Goal: Task Accomplishment & Management: Manage account settings

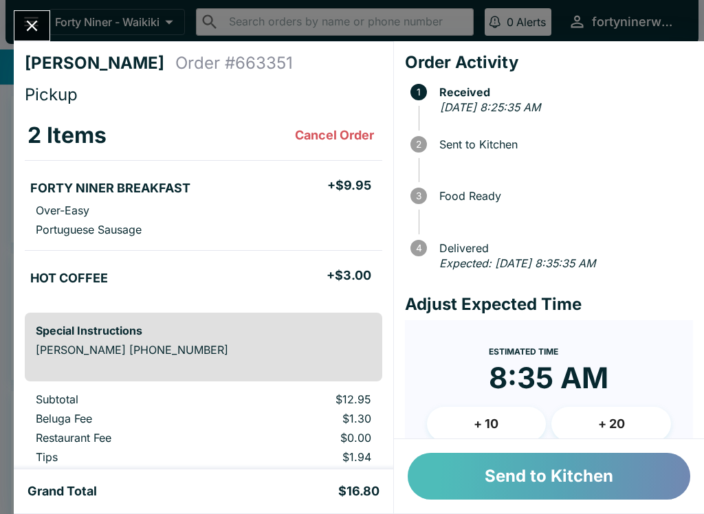
click at [554, 474] on button "Send to Kitchen" at bounding box center [549, 476] width 283 height 47
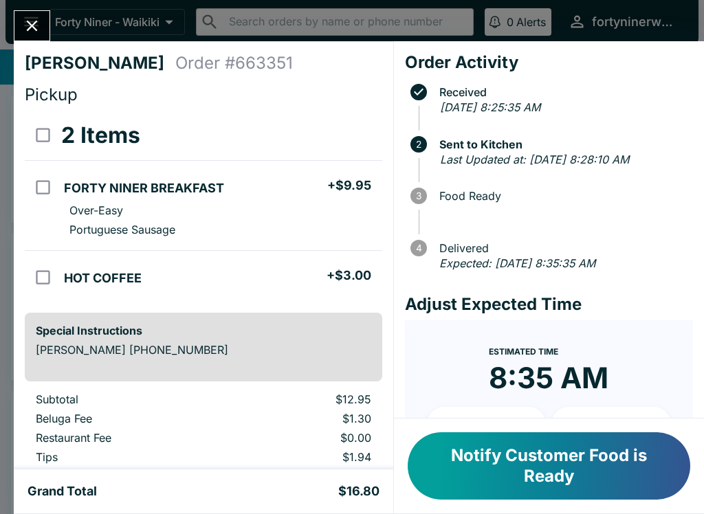
click at [25, 26] on icon "Close" at bounding box center [32, 26] width 19 height 19
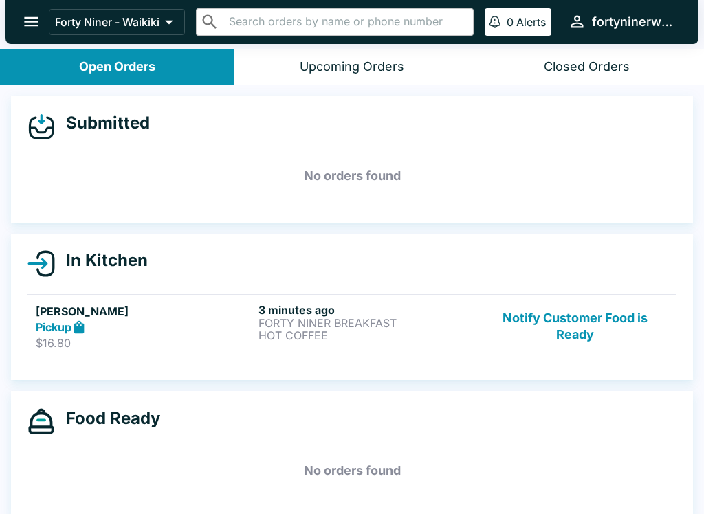
click at [148, 336] on p "$16.80" at bounding box center [144, 343] width 217 height 14
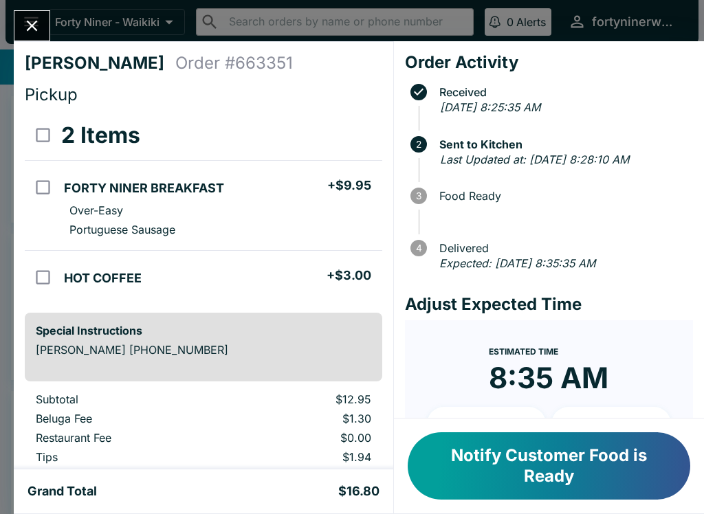
click at [40, 33] on icon "Close" at bounding box center [32, 26] width 19 height 19
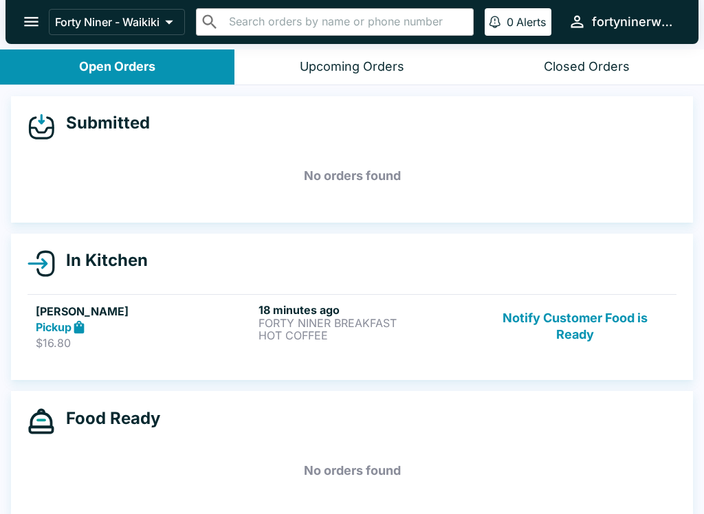
click at [186, 365] on div "In Kitchen [PERSON_NAME] Pickup $16.80 18 minutes ago FORTY NINER BREAKFAST HOT…" at bounding box center [352, 307] width 682 height 147
click at [165, 331] on div "Pickup" at bounding box center [144, 328] width 217 height 16
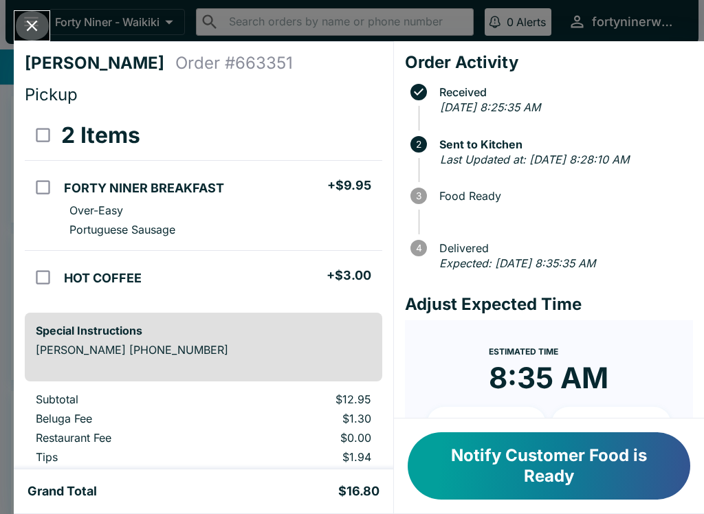
click at [33, 25] on icon "Close" at bounding box center [32, 26] width 11 height 11
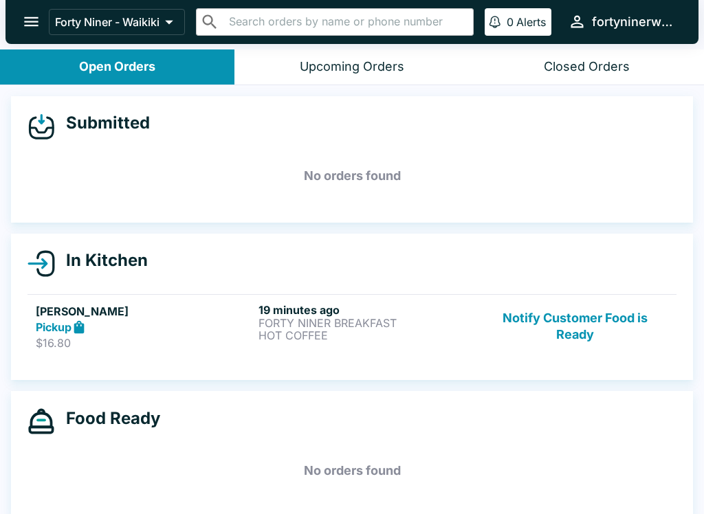
click at [574, 329] on button "Notify Customer Food is Ready" at bounding box center [575, 326] width 186 height 47
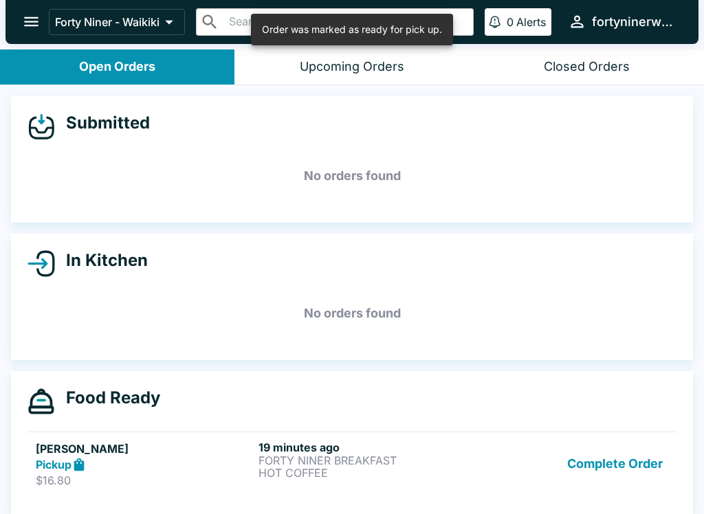
click at [610, 467] on button "Complete Order" at bounding box center [615, 464] width 107 height 47
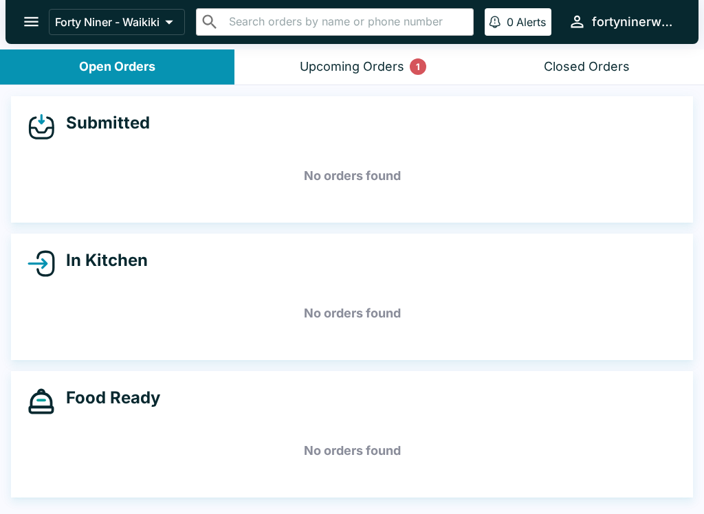
click at [343, 65] on div "Upcoming Orders 1" at bounding box center [352, 67] width 105 height 16
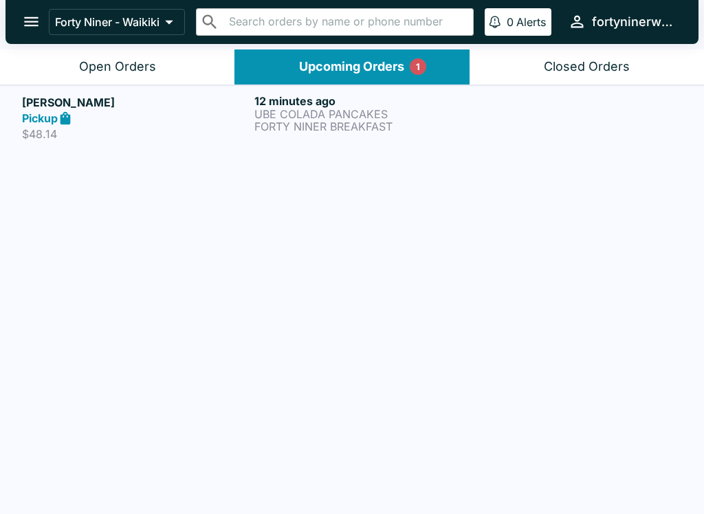
click at [123, 70] on div "Open Orders" at bounding box center [117, 67] width 77 height 16
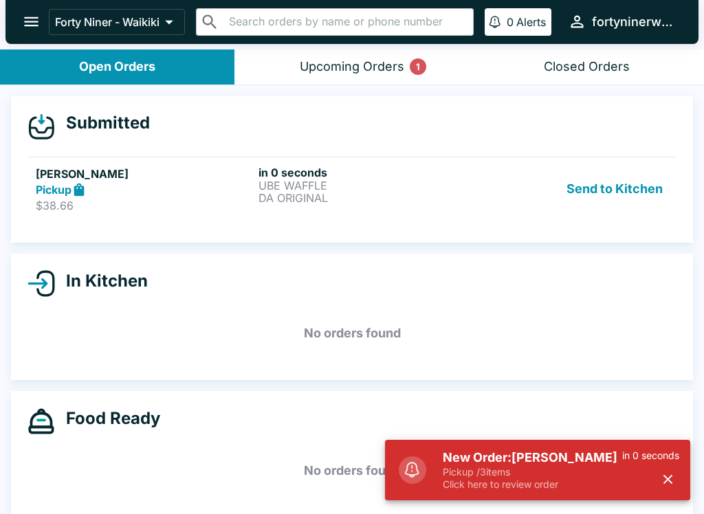
click at [434, 195] on p "DA ORIGINAL" at bounding box center [367, 198] width 217 height 12
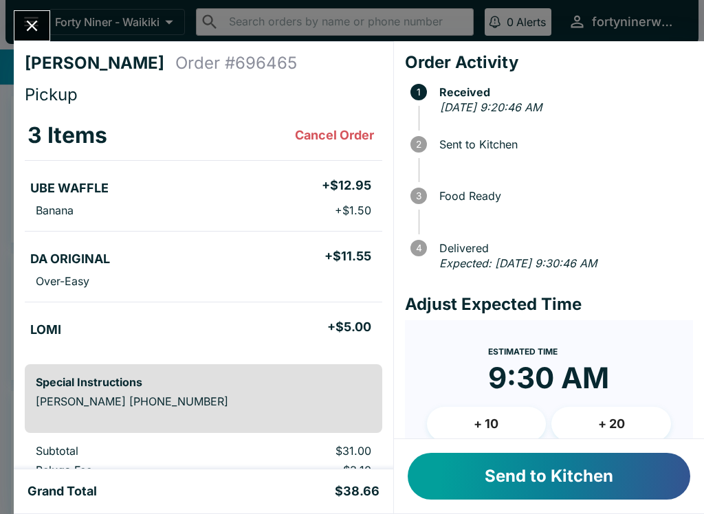
click at [647, 490] on button "Send to Kitchen" at bounding box center [549, 476] width 283 height 47
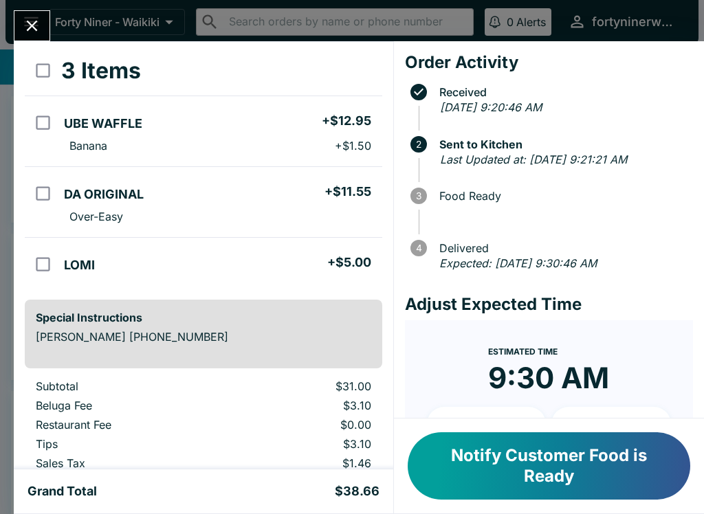
scroll to position [55, 0]
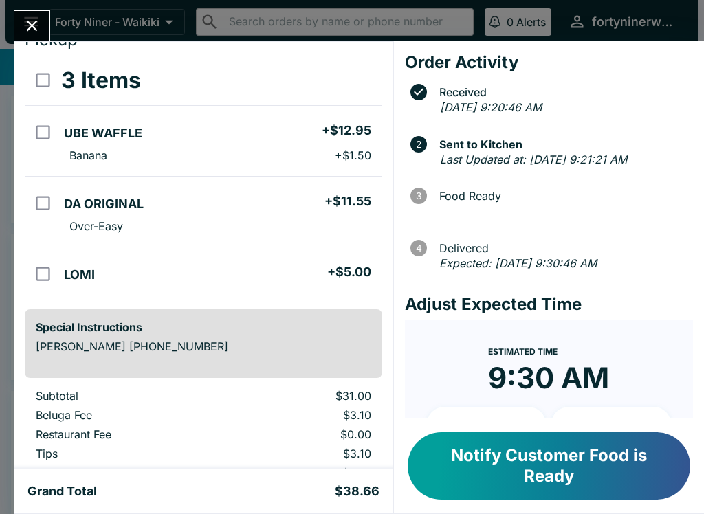
click at [58, 265] on input "orders table" at bounding box center [43, 274] width 31 height 31
click at [50, 274] on input "orders table" at bounding box center [43, 274] width 31 height 31
checkbox input "false"
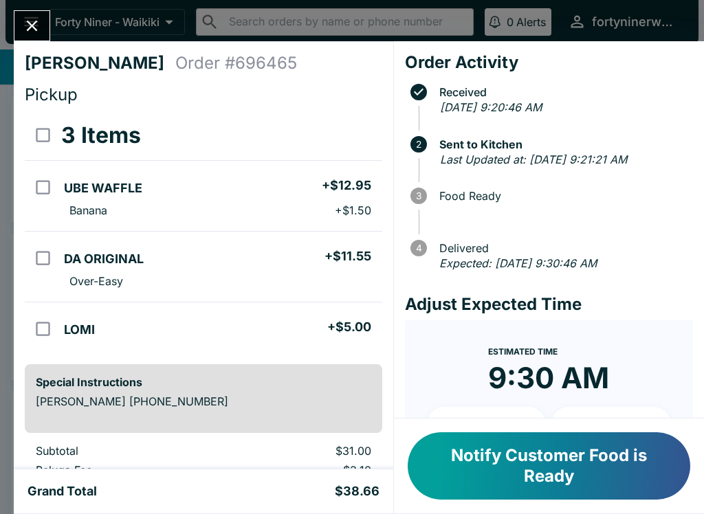
scroll to position [0, 0]
click at [34, 28] on icon "Close" at bounding box center [32, 26] width 11 height 11
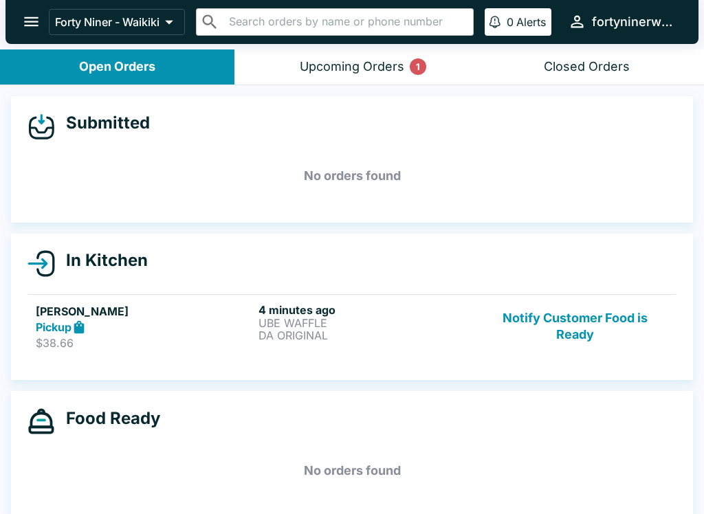
click at [417, 340] on p "DA ORIGINAL" at bounding box center [367, 335] width 217 height 12
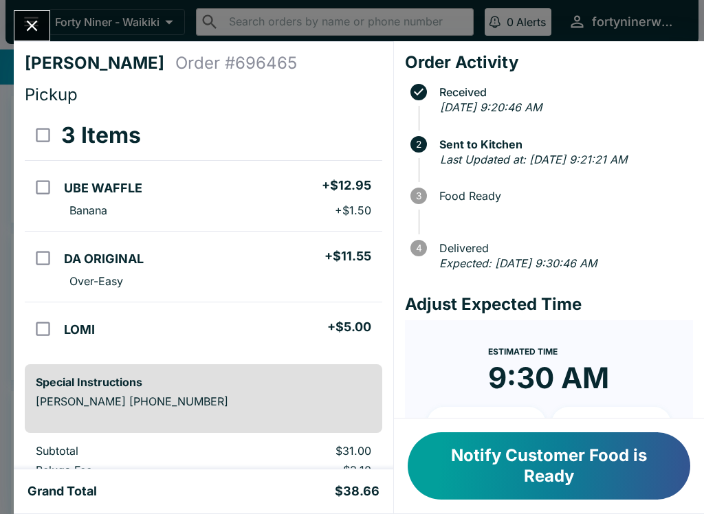
click at [42, 26] on button "Close" at bounding box center [31, 26] width 35 height 30
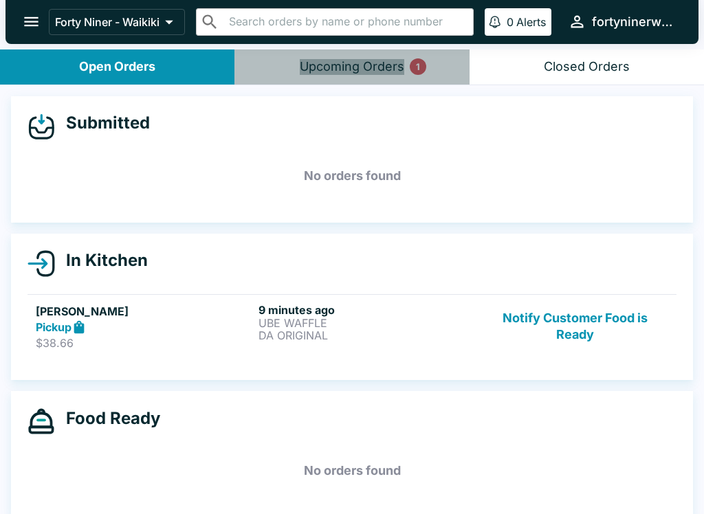
click at [354, 66] on div "Upcoming Orders 1" at bounding box center [352, 67] width 105 height 16
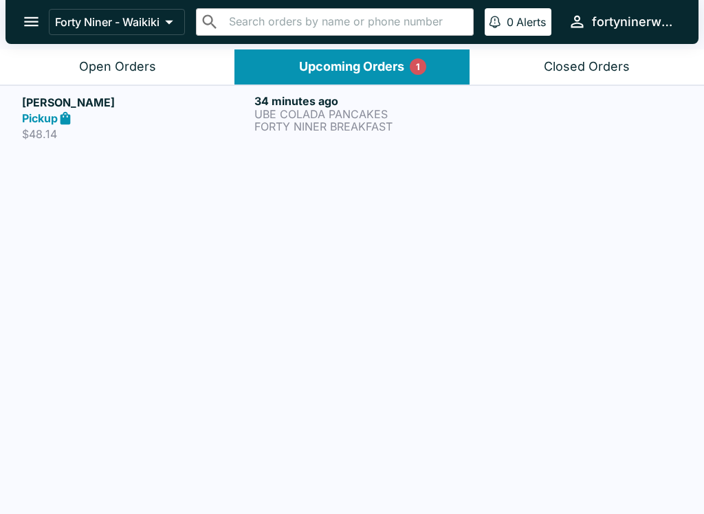
click at [198, 120] on div "Pickup" at bounding box center [135, 119] width 227 height 16
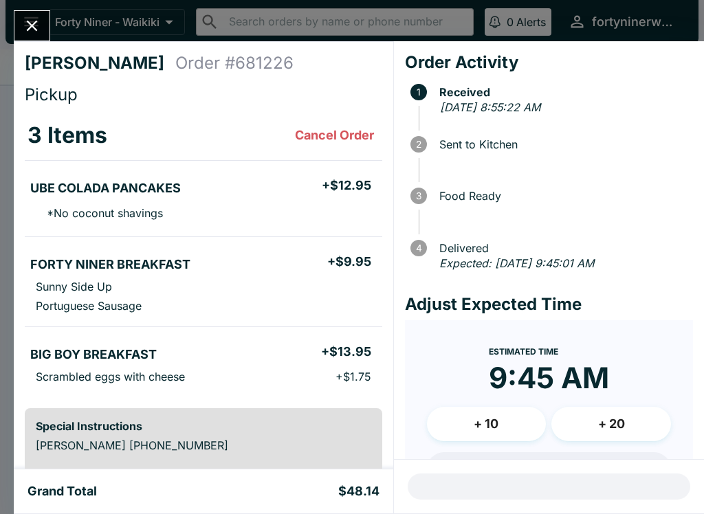
click at [40, 25] on icon "Close" at bounding box center [32, 26] width 19 height 19
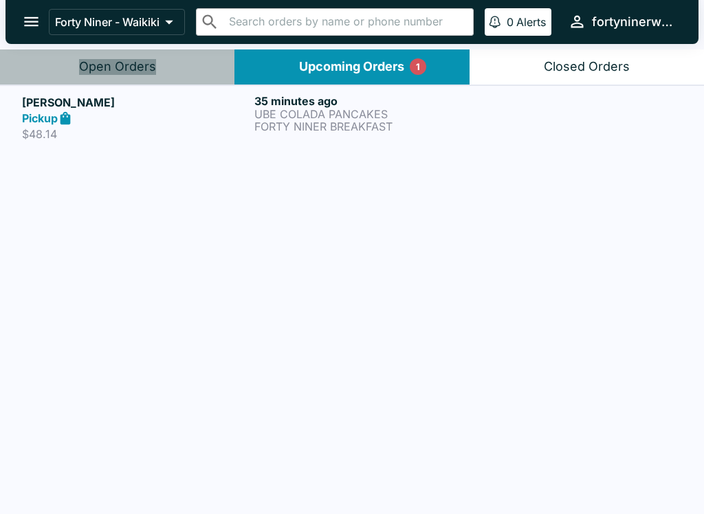
click at [140, 63] on div "Open Orders" at bounding box center [117, 67] width 77 height 16
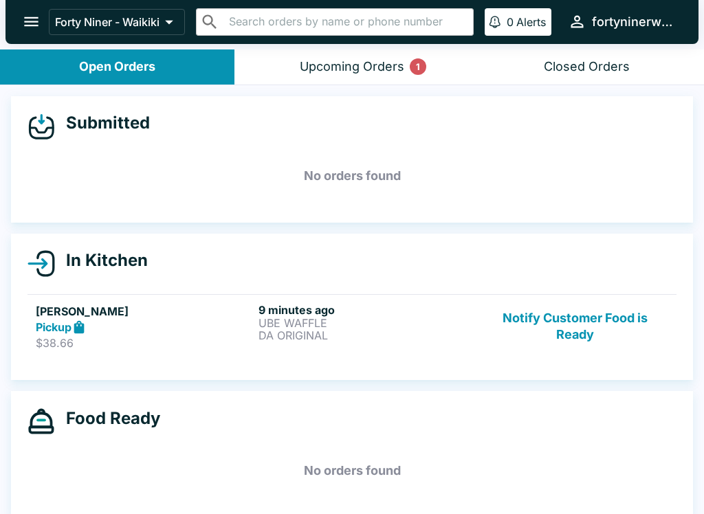
click at [565, 342] on button "Notify Customer Food is Ready" at bounding box center [575, 326] width 186 height 47
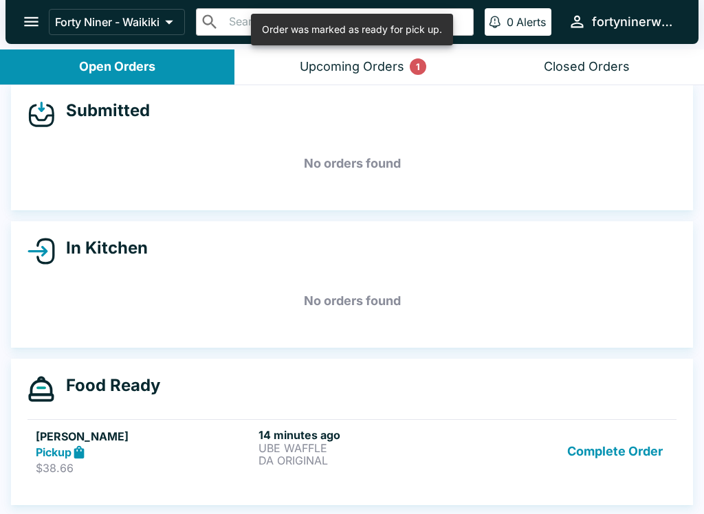
scroll to position [12, 0]
click at [625, 451] on button "Complete Order" at bounding box center [615, 451] width 107 height 47
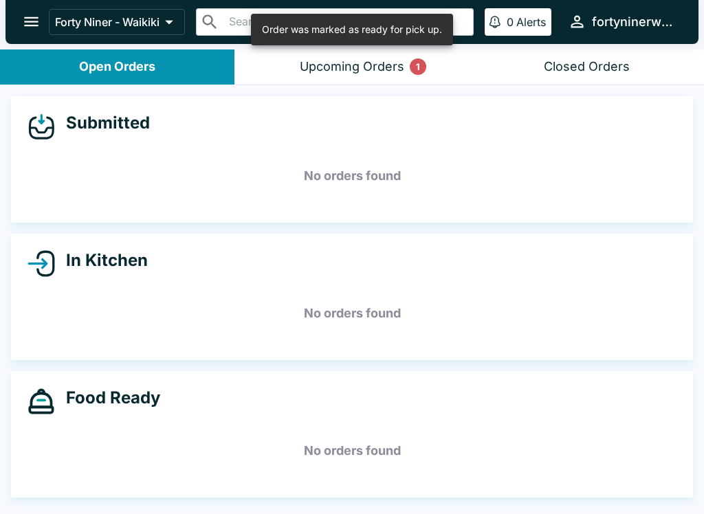
scroll to position [0, 0]
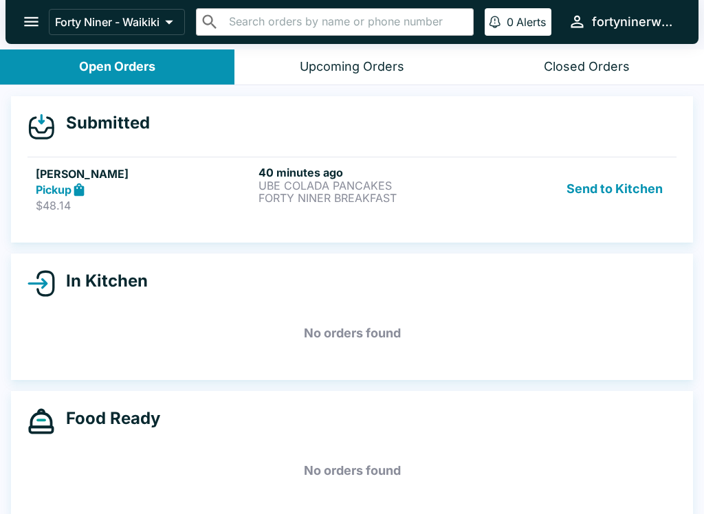
click at [454, 187] on p "UBE COLADA PANCAKES" at bounding box center [367, 186] width 217 height 12
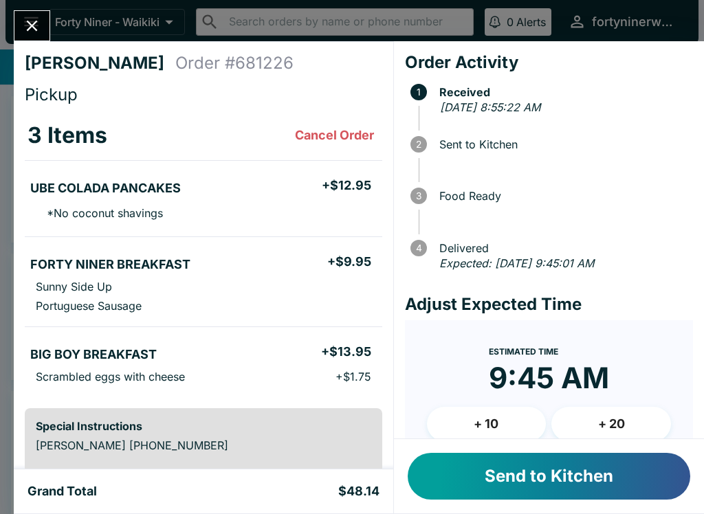
click at [546, 468] on button "Send to Kitchen" at bounding box center [549, 476] width 283 height 47
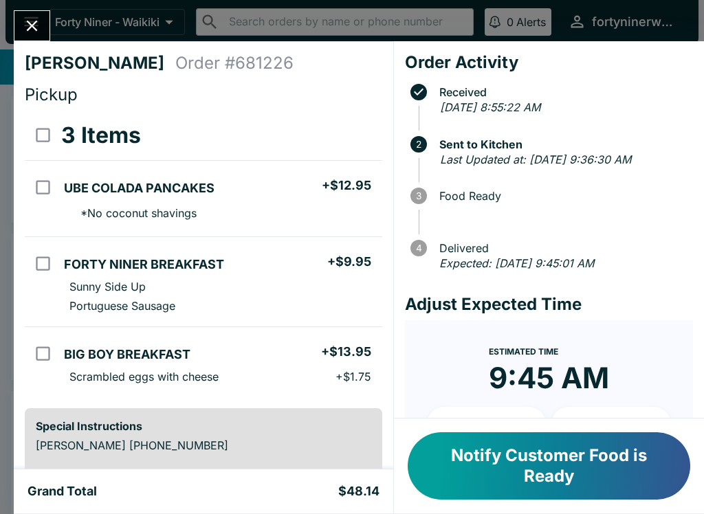
click at [29, 33] on icon "Close" at bounding box center [32, 26] width 19 height 19
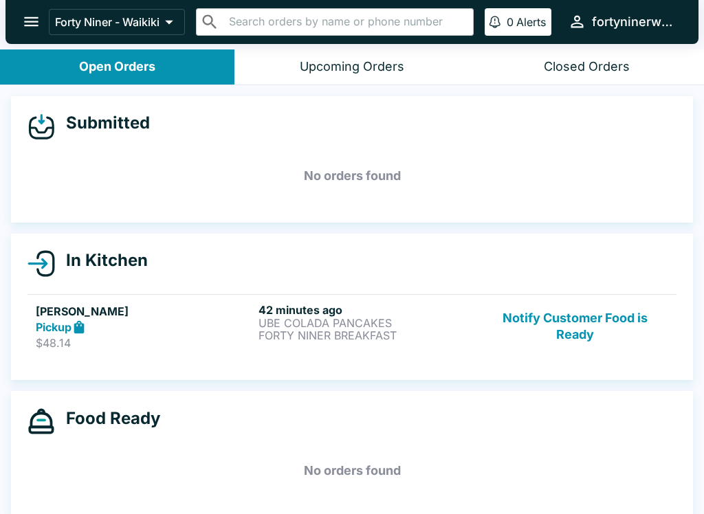
click at [581, 343] on button "Notify Customer Food is Ready" at bounding box center [575, 326] width 186 height 47
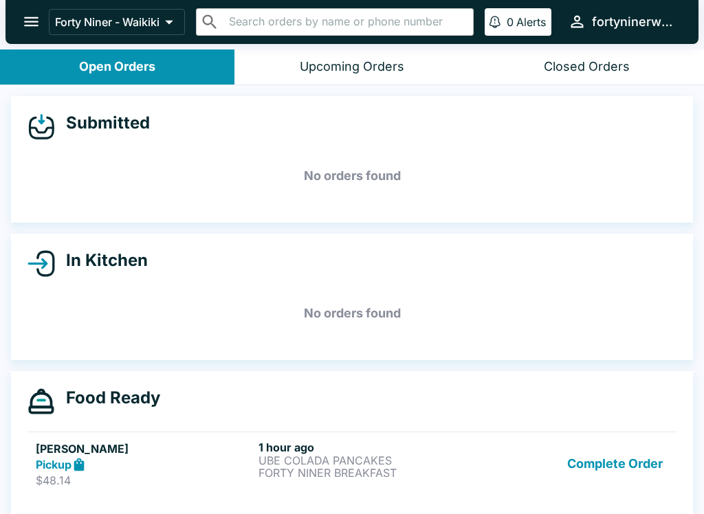
click at [488, 468] on div "Complete Order" at bounding box center [575, 464] width 186 height 47
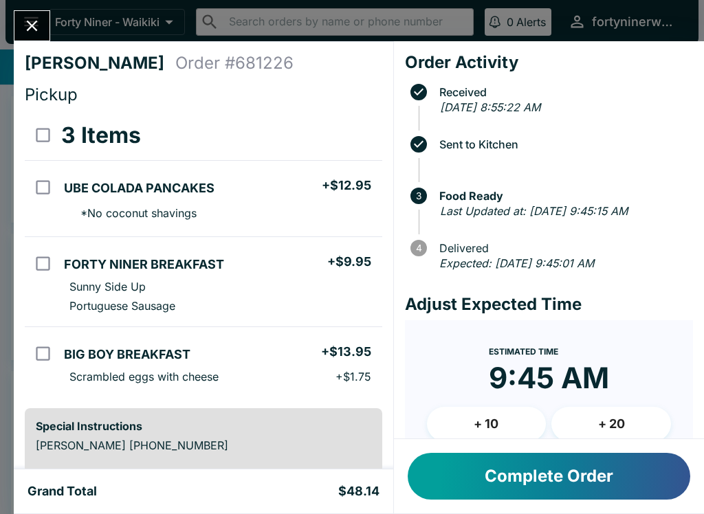
click at [36, 34] on icon "Close" at bounding box center [32, 26] width 19 height 19
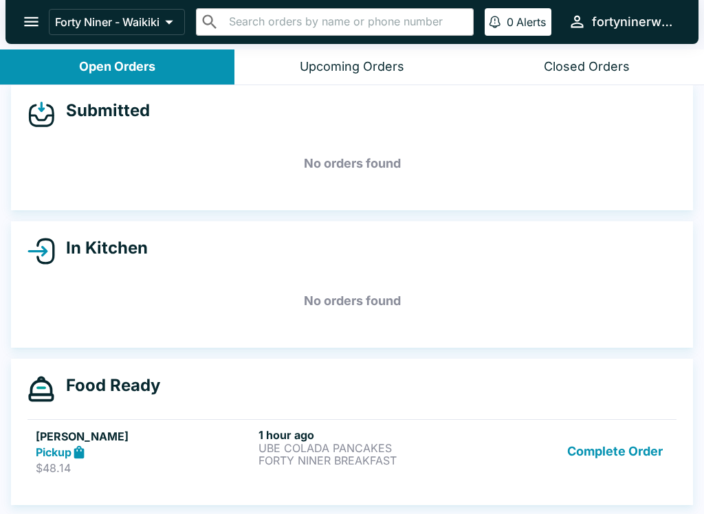
scroll to position [12, 0]
click at [490, 461] on div "Complete Order" at bounding box center [575, 451] width 186 height 47
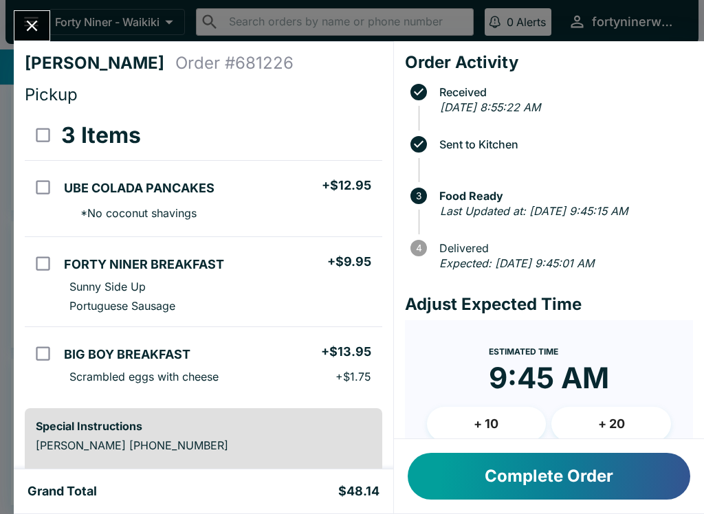
click at [32, 32] on icon "Close" at bounding box center [32, 26] width 19 height 19
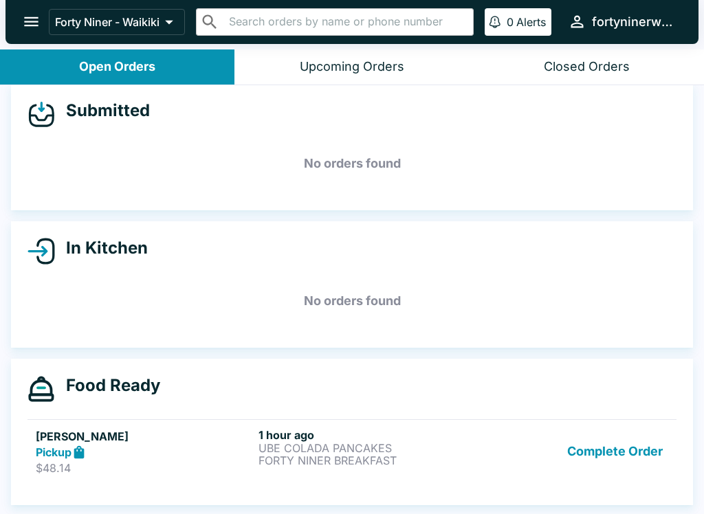
click at [606, 453] on button "Complete Order" at bounding box center [615, 451] width 107 height 47
